Goal: Information Seeking & Learning: Learn about a topic

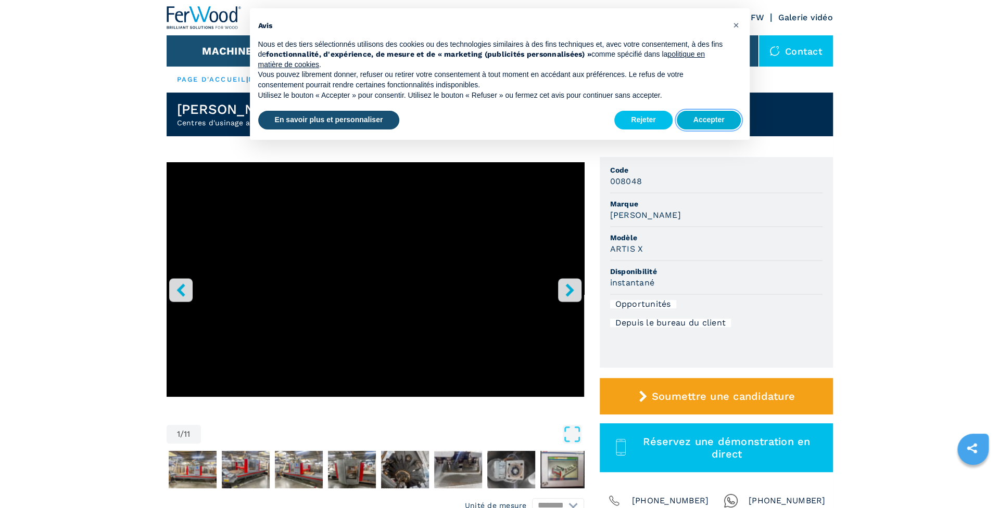
click at [703, 116] on button "Accepter" at bounding box center [708, 120] width 65 height 19
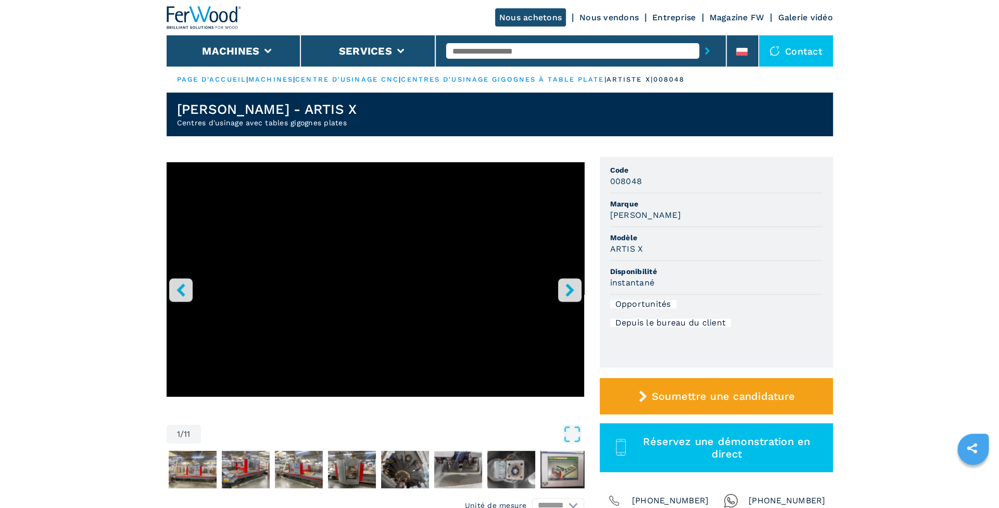
click at [569, 288] on icon "bouton droit" at bounding box center [569, 290] width 8 height 13
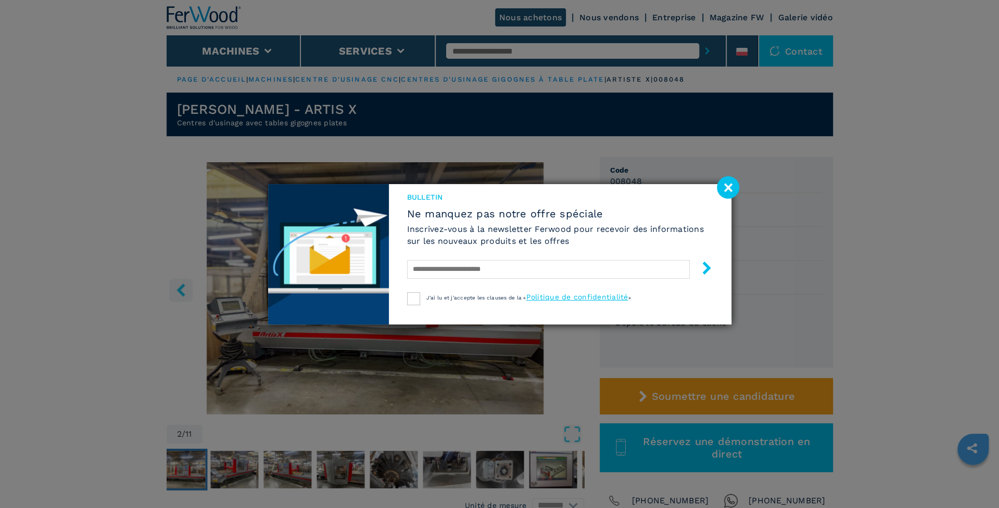
click at [732, 184] on image at bounding box center [728, 187] width 22 height 22
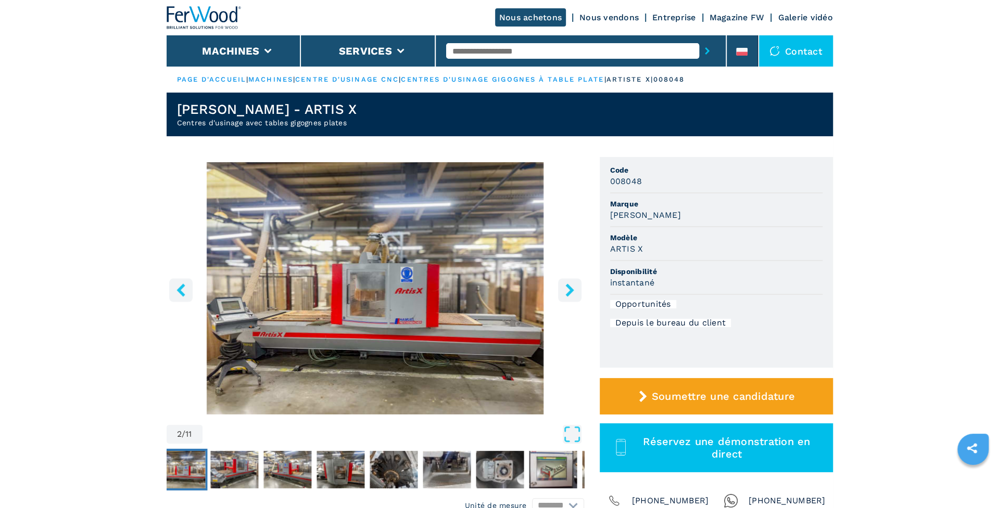
click at [572, 287] on icon "bouton droit" at bounding box center [569, 290] width 13 height 13
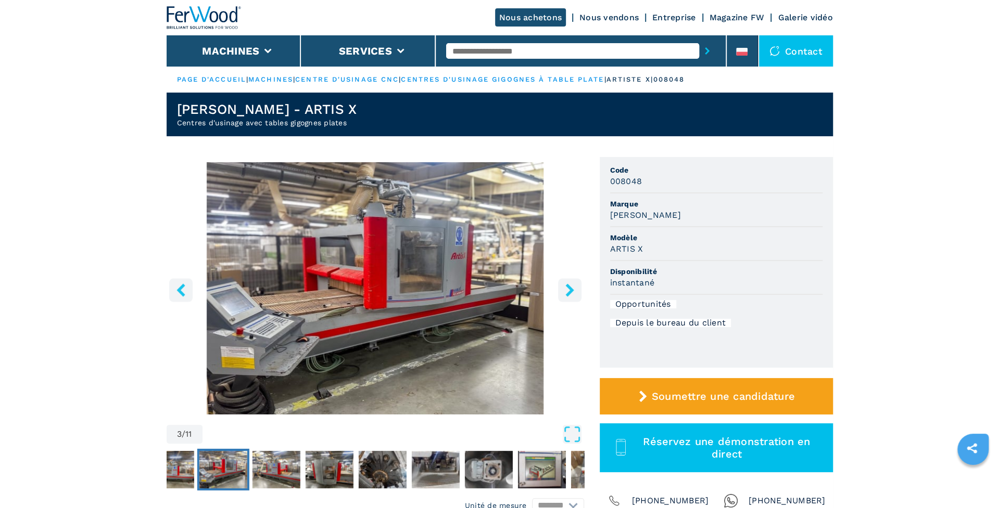
click at [567, 291] on icon "bouton droit" at bounding box center [569, 290] width 13 height 13
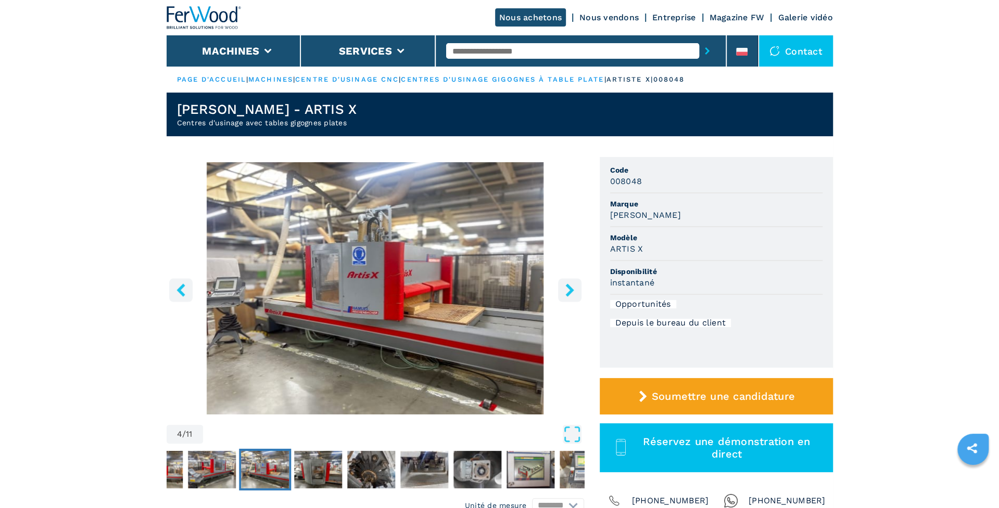
click at [567, 291] on icon "bouton droit" at bounding box center [569, 290] width 13 height 13
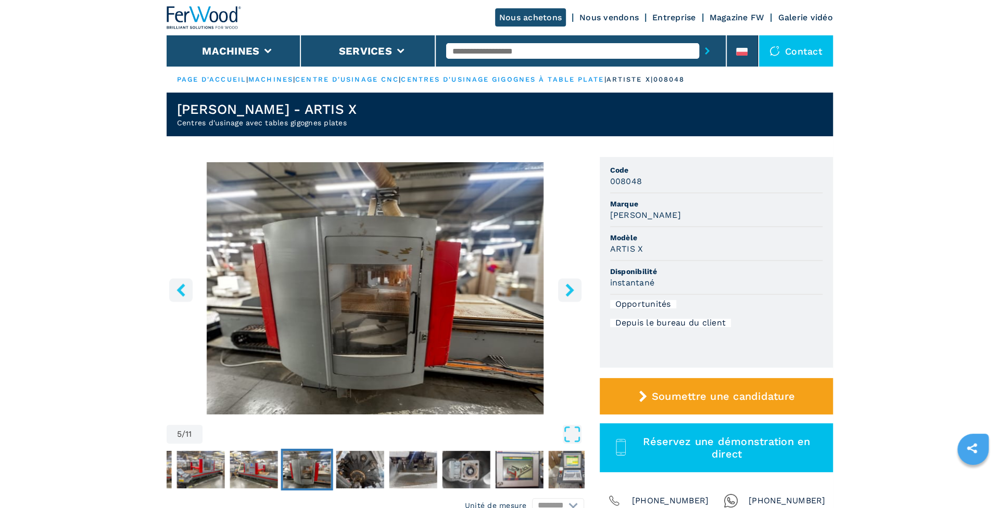
click at [567, 291] on icon "bouton droit" at bounding box center [569, 290] width 13 height 13
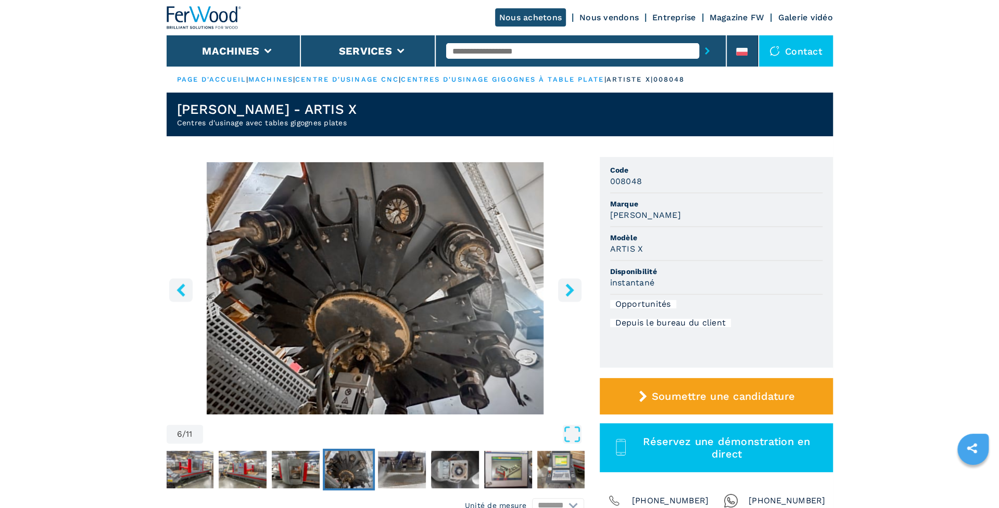
click at [180, 290] on icon "bouton gauche" at bounding box center [180, 290] width 8 height 13
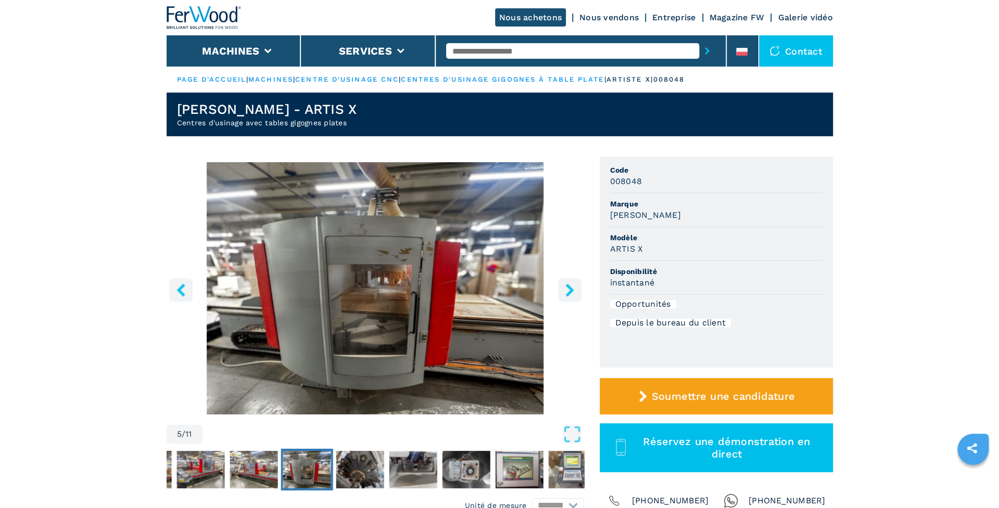
click at [570, 291] on icon "bouton droit" at bounding box center [569, 290] width 8 height 13
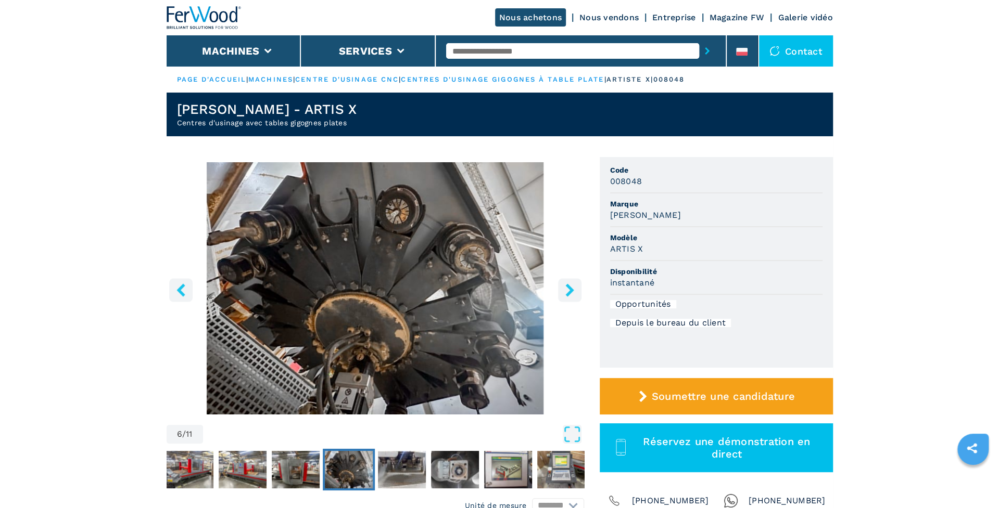
click at [570, 291] on icon "bouton droit" at bounding box center [569, 290] width 8 height 13
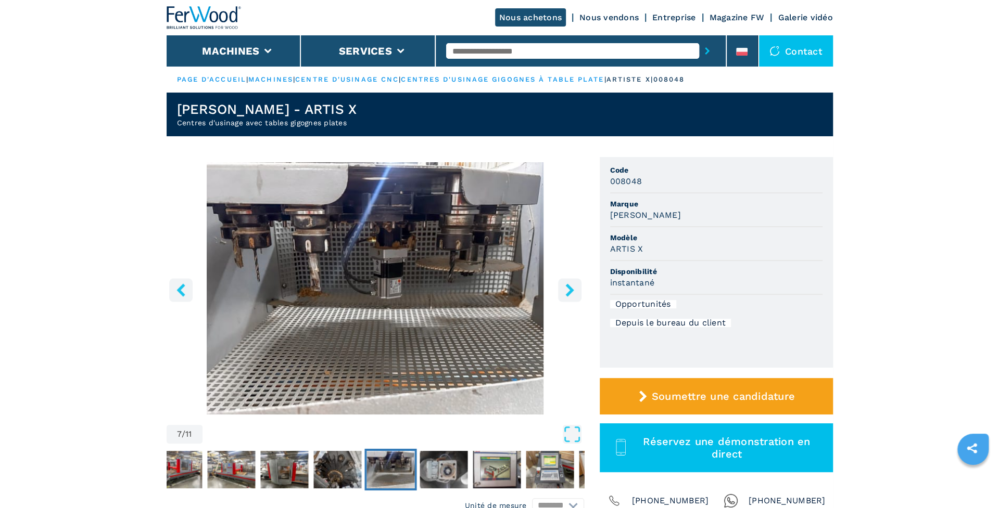
click at [570, 291] on icon "bouton droit" at bounding box center [569, 290] width 8 height 13
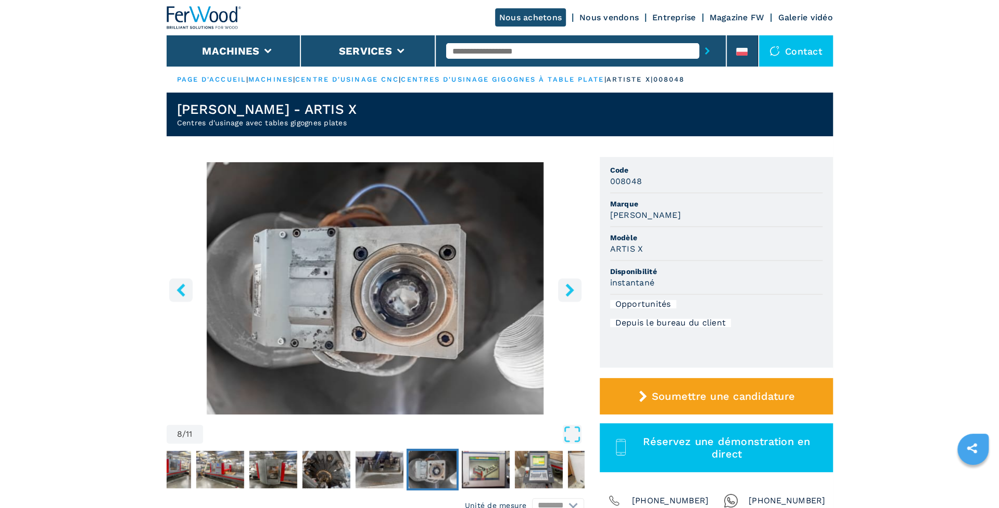
click at [570, 291] on icon "bouton droit" at bounding box center [569, 290] width 8 height 13
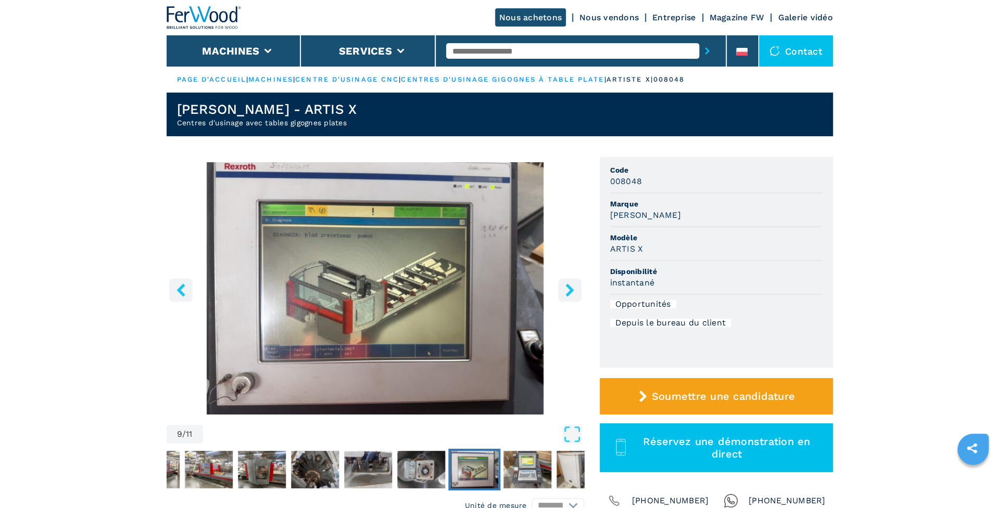
click at [570, 291] on icon "bouton droit" at bounding box center [569, 290] width 8 height 13
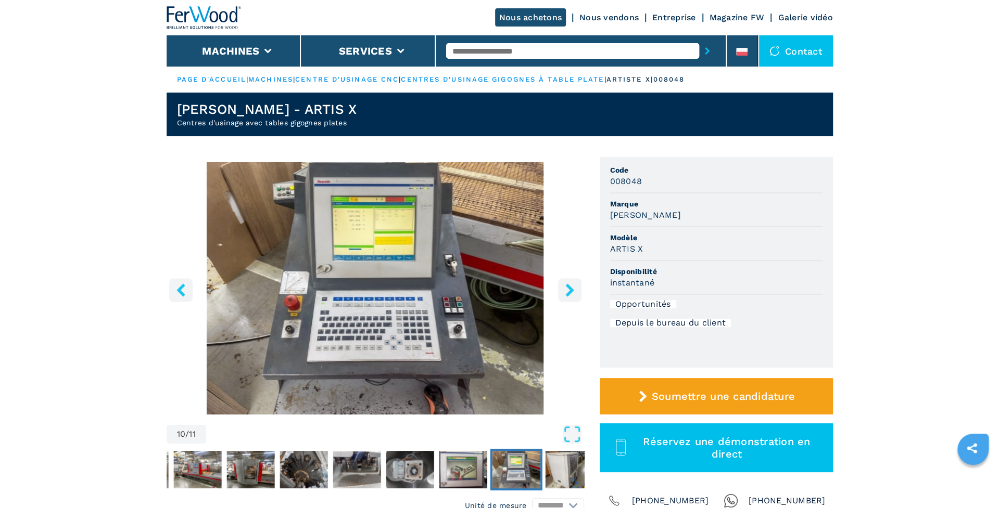
click at [570, 291] on icon "bouton droit" at bounding box center [569, 290] width 8 height 13
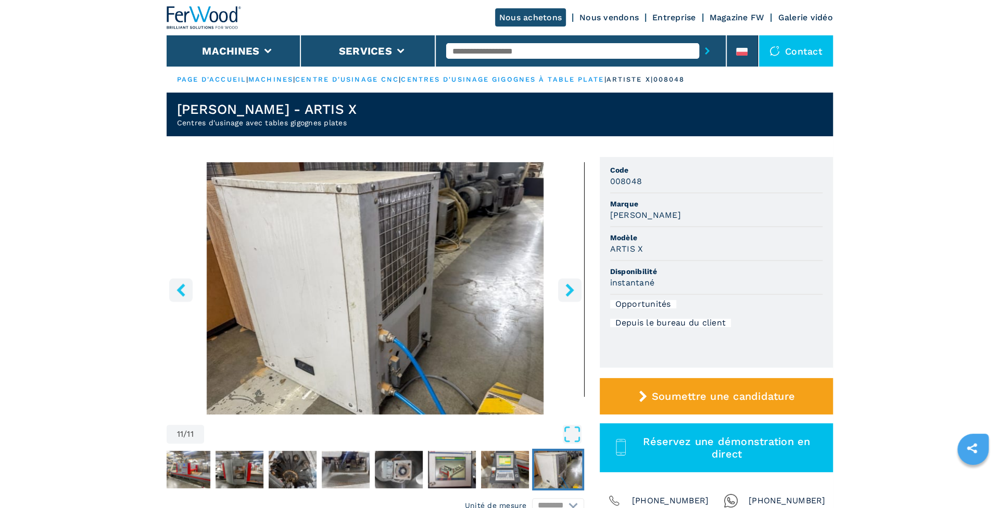
click at [570, 291] on icon "bouton droit" at bounding box center [569, 290] width 8 height 13
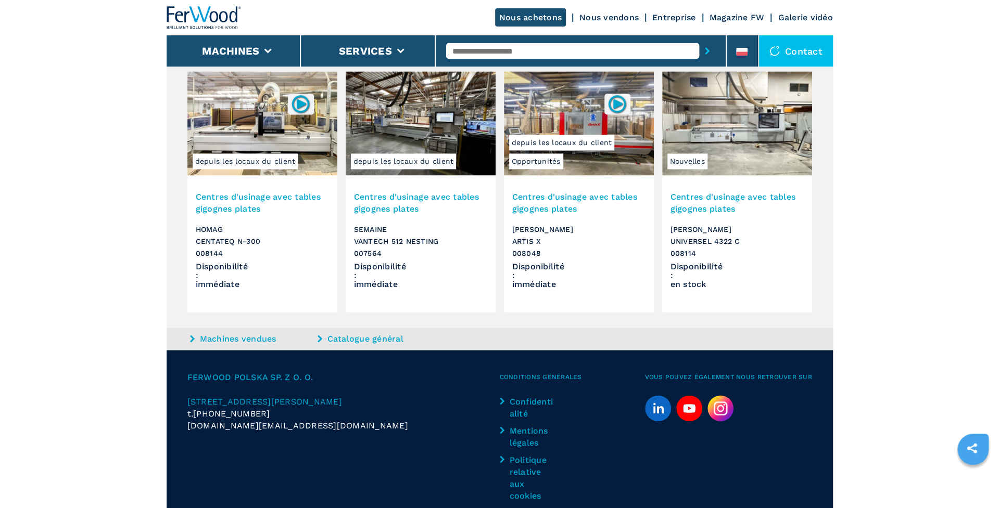
scroll to position [1174, 0]
